Goal: Information Seeking & Learning: Learn about a topic

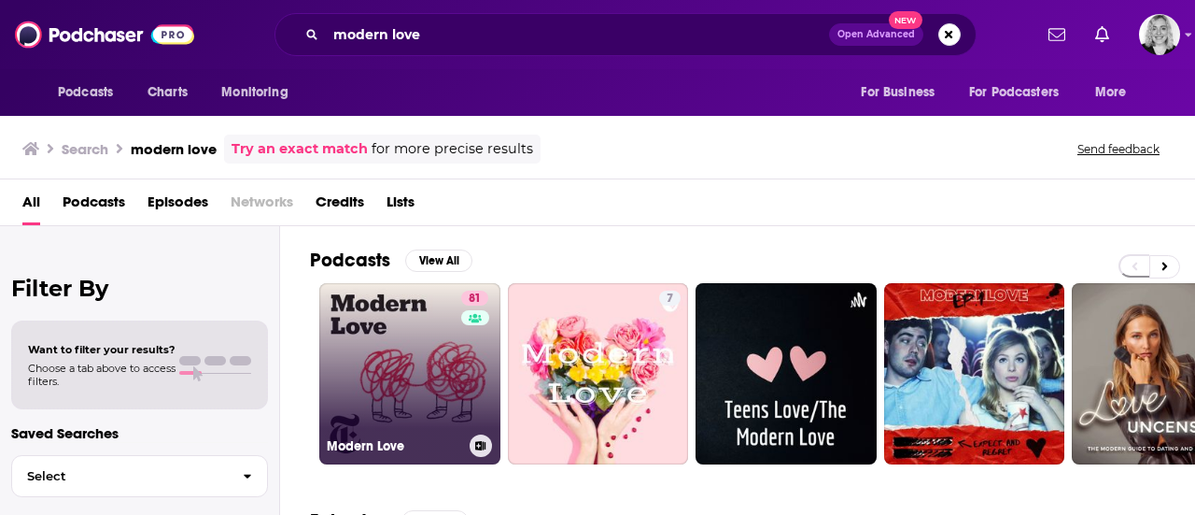
click at [381, 333] on link "81 Modern Love" at bounding box center [409, 373] width 181 height 181
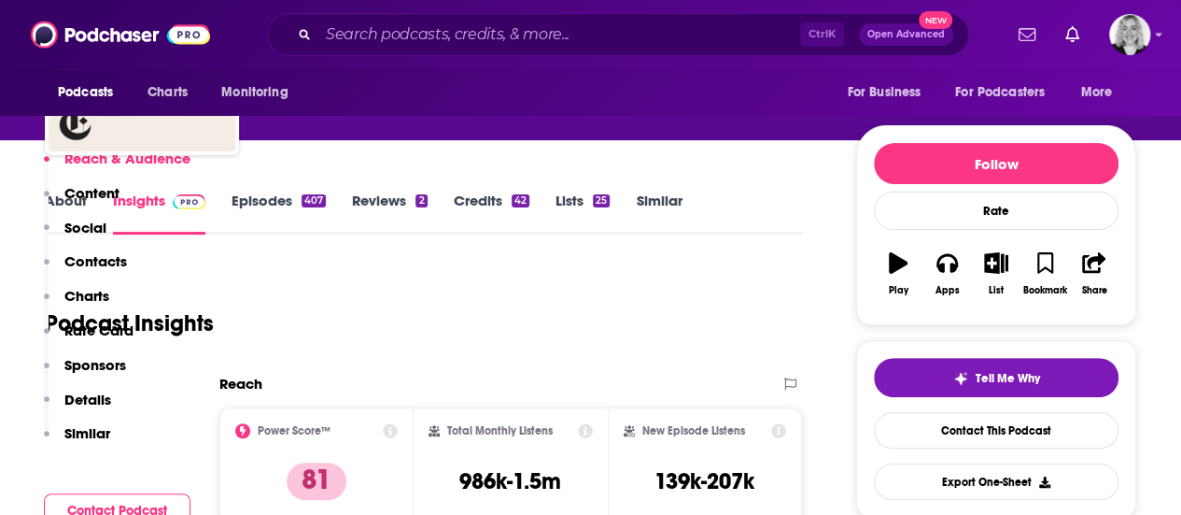
scroll to position [413, 0]
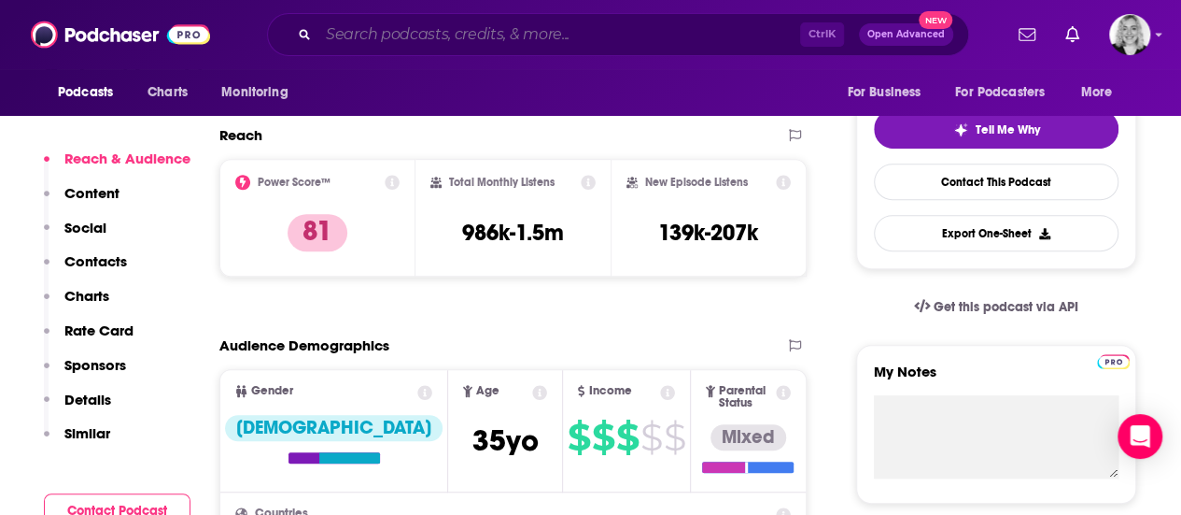
click at [618, 42] on input "Search podcasts, credits, & more..." at bounding box center [559, 35] width 482 height 30
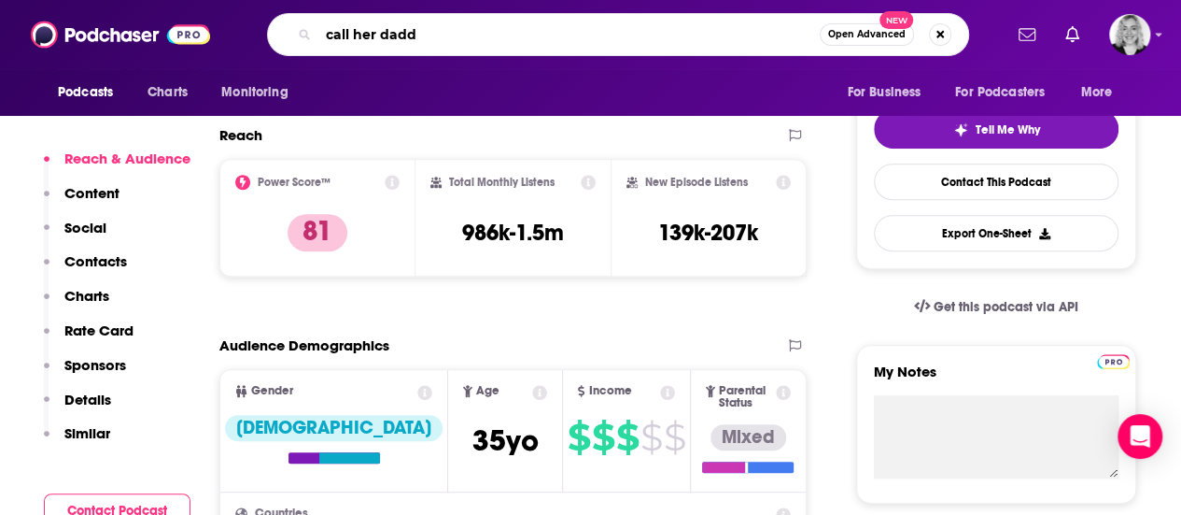
type input "call her daddy"
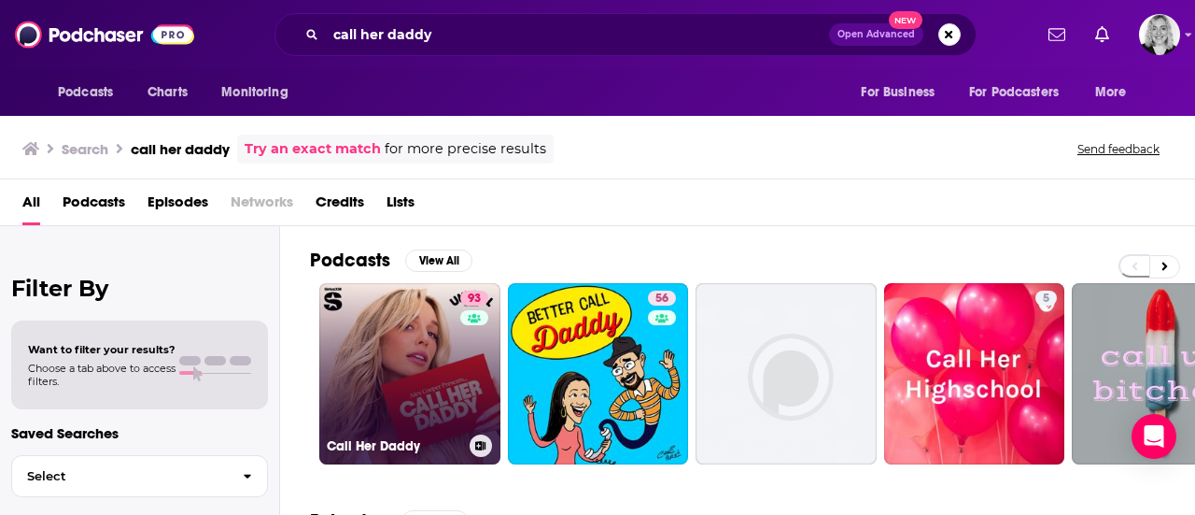
click at [376, 310] on link "93 Call Her Daddy" at bounding box center [409, 373] width 181 height 181
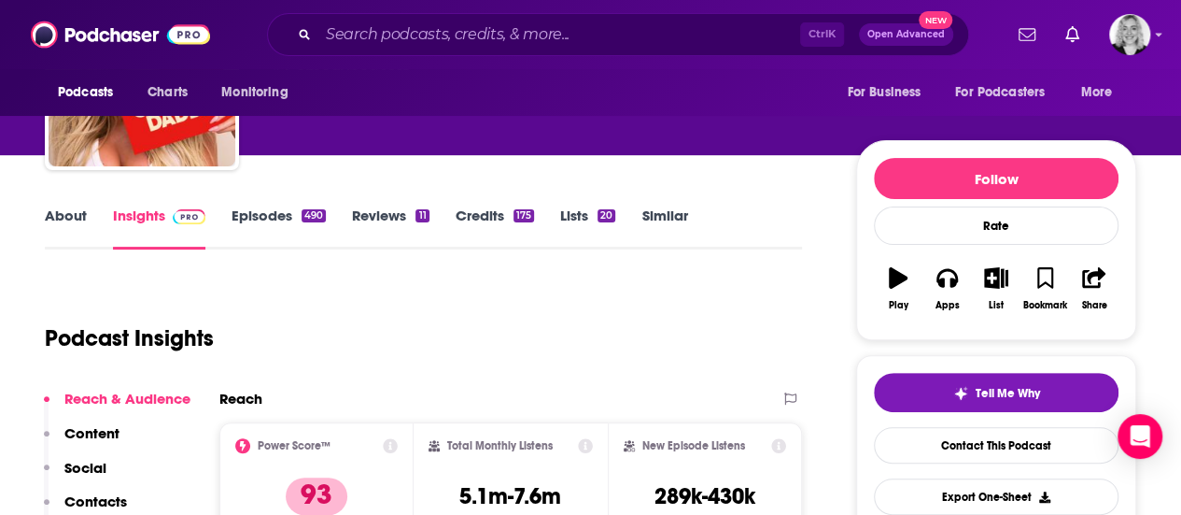
scroll to position [206, 0]
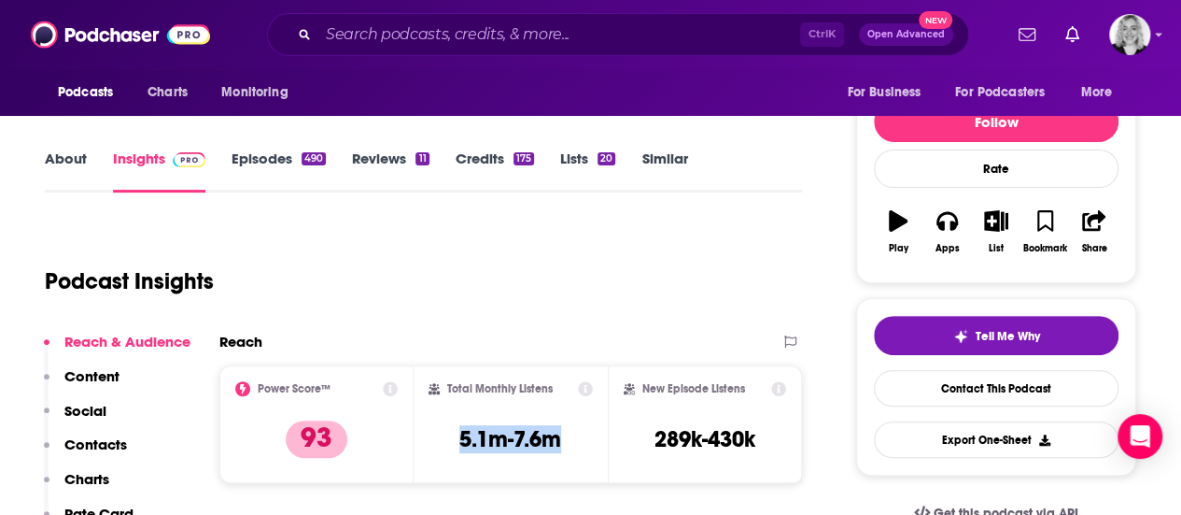
drag, startPoint x: 560, startPoint y: 454, endPoint x: 463, endPoint y: 438, distance: 98.4
click at [463, 438] on div "Total Monthly Listens 5.1m-7.6m" at bounding box center [511, 424] width 164 height 86
copy h3 "5.1m-7.6m"
